Goal: Find specific page/section: Find specific page/section

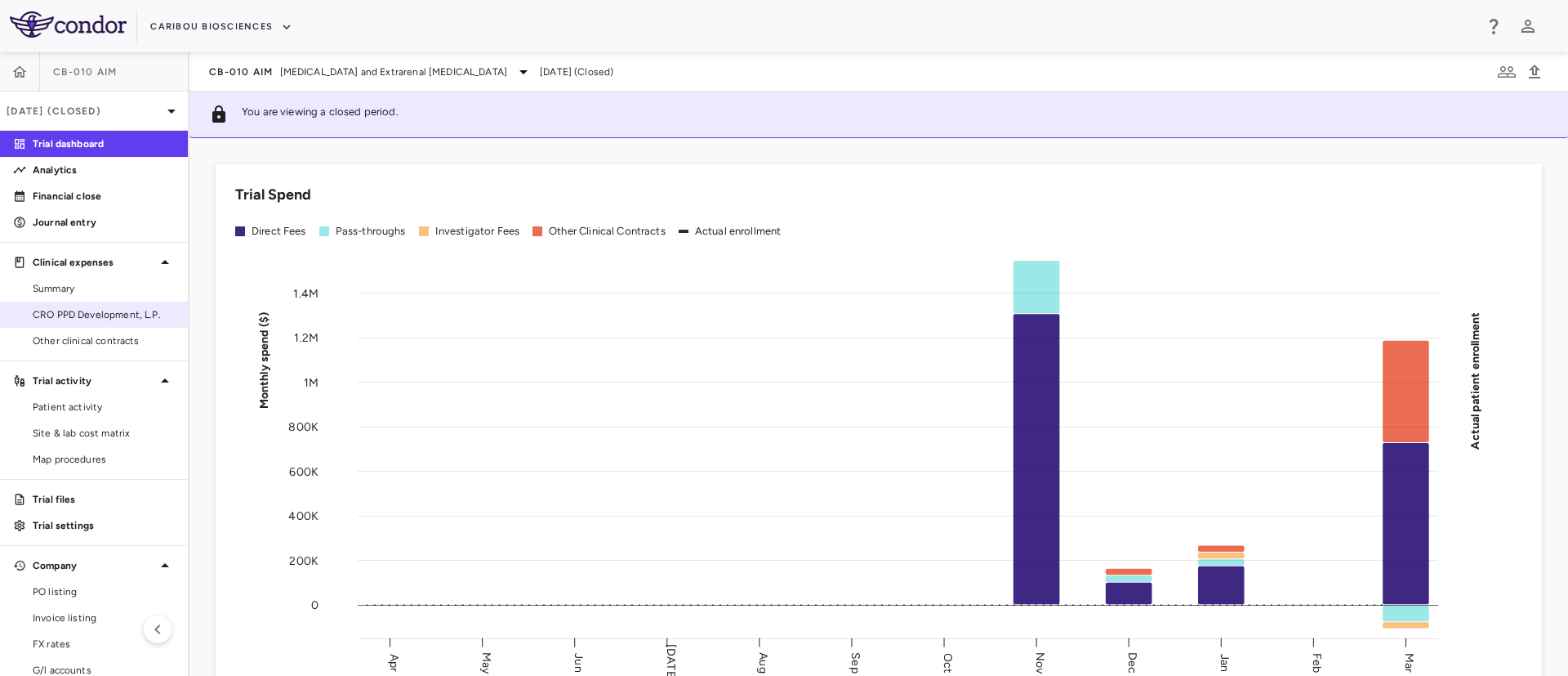
click at [67, 322] on link "CRO PPD Development, L.P." at bounding box center [94, 314] width 188 height 25
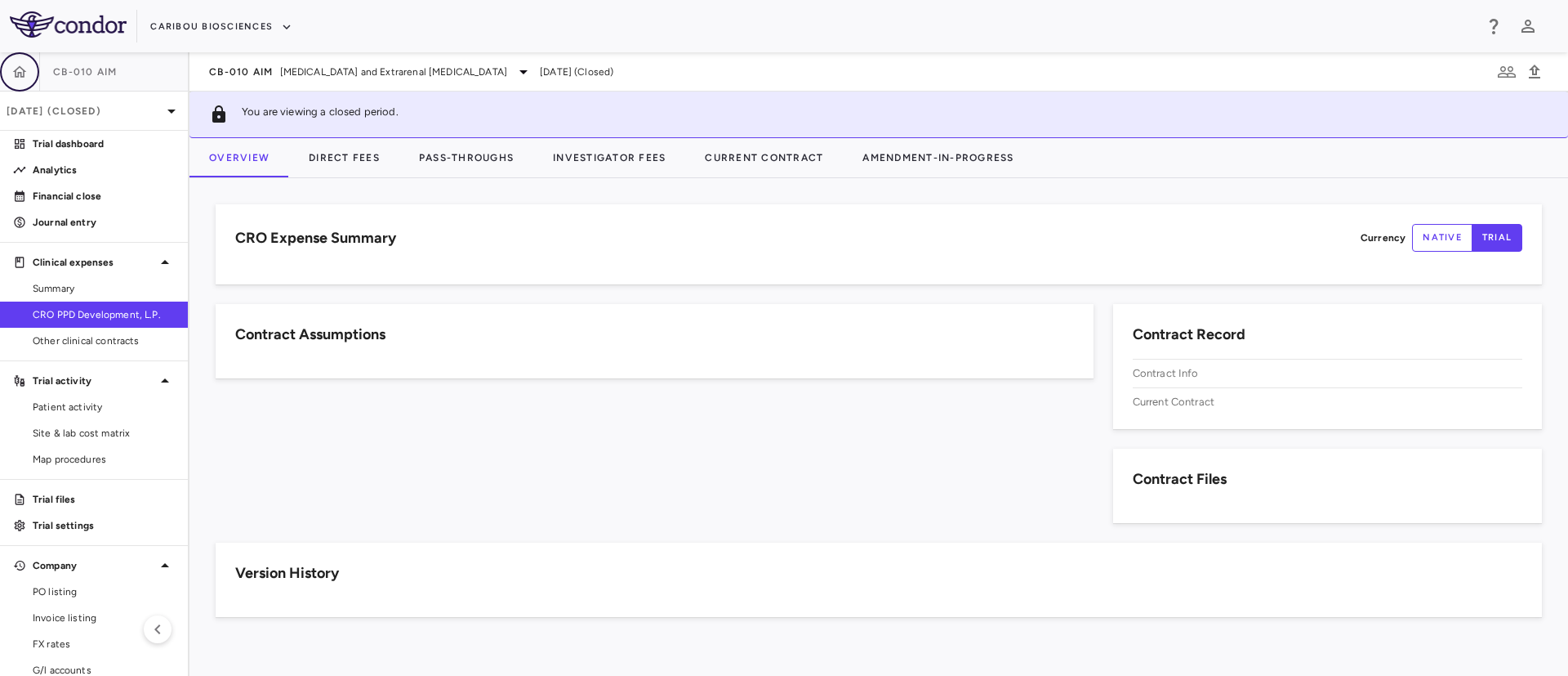
click at [11, 67] on button "button" at bounding box center [19, 71] width 39 height 39
